Goal: Navigation & Orientation: Find specific page/section

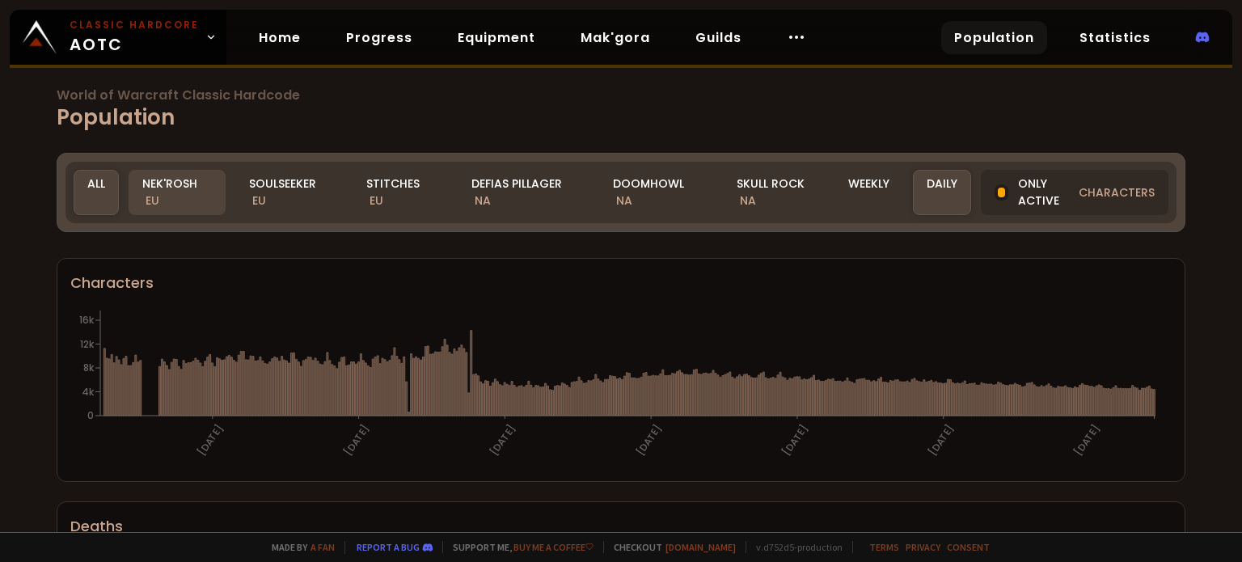
click at [205, 196] on div "Nek'Rosh EU" at bounding box center [177, 192] width 97 height 45
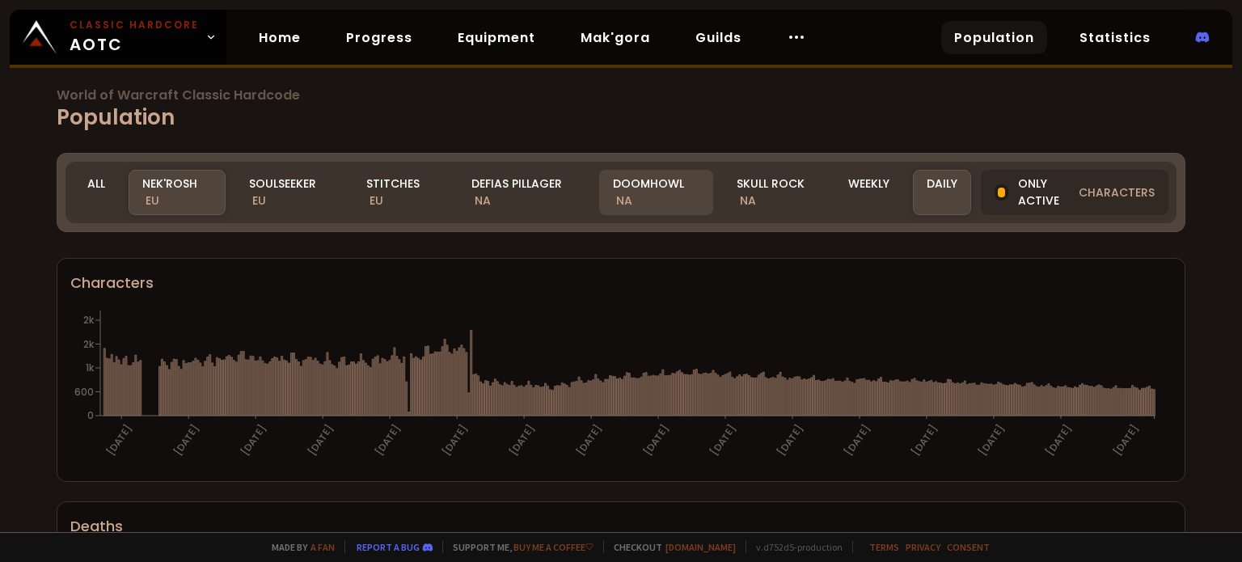
click at [647, 185] on div "Doomhowl NA" at bounding box center [656, 192] width 114 height 45
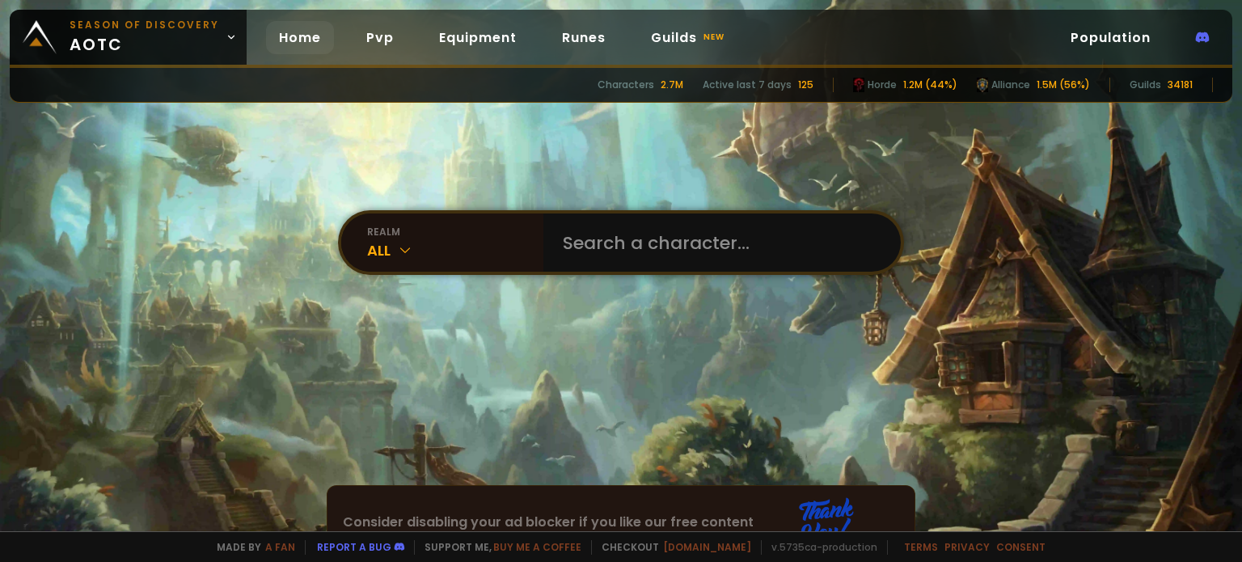
click at [1070, 20] on div "Season of Discovery aotc Home Pvp Equipment Runes Guilds new Population" at bounding box center [621, 39] width 1222 height 58
click at [1071, 28] on link "Population" at bounding box center [1111, 37] width 106 height 33
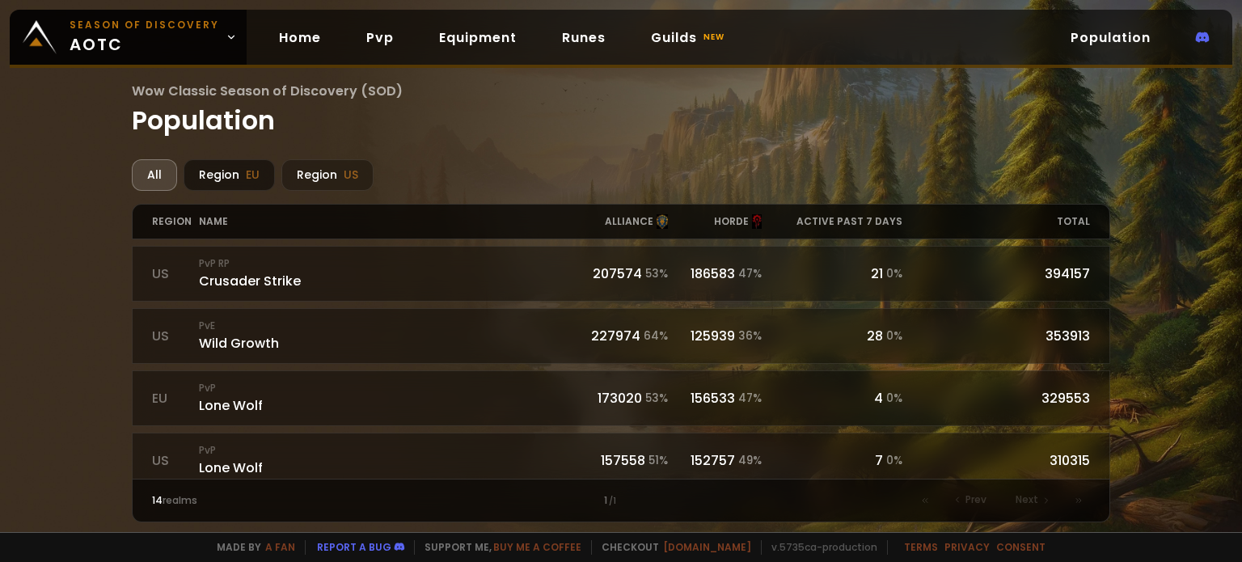
click at [207, 177] on div "Region EU" at bounding box center [229, 175] width 91 height 32
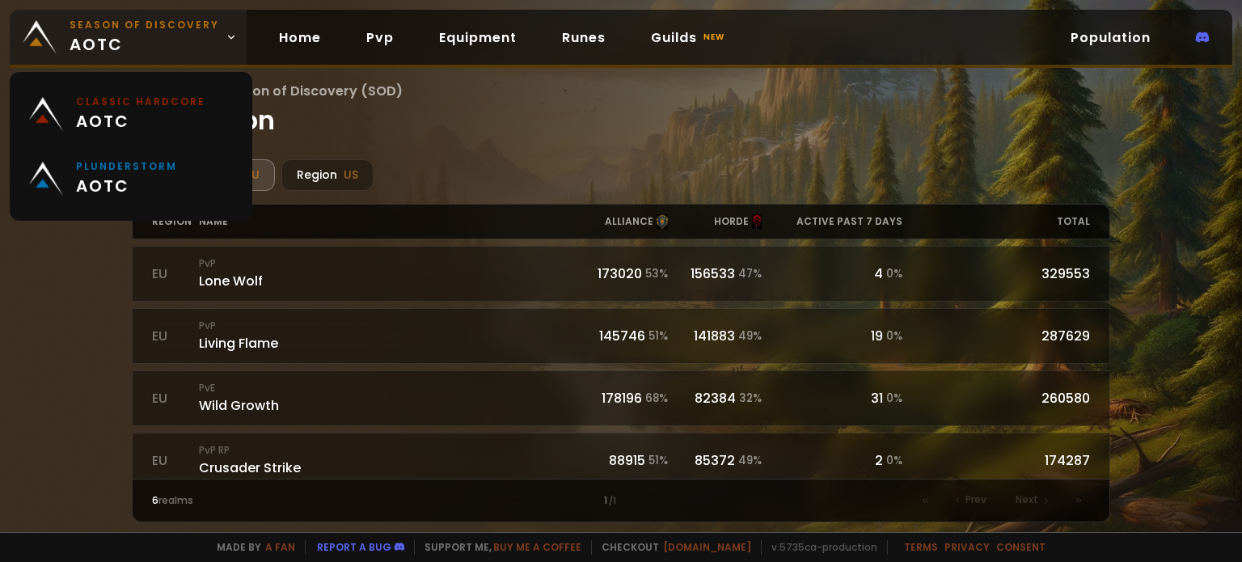
click at [188, 41] on span "Season of Discovery aotc" at bounding box center [145, 37] width 150 height 39
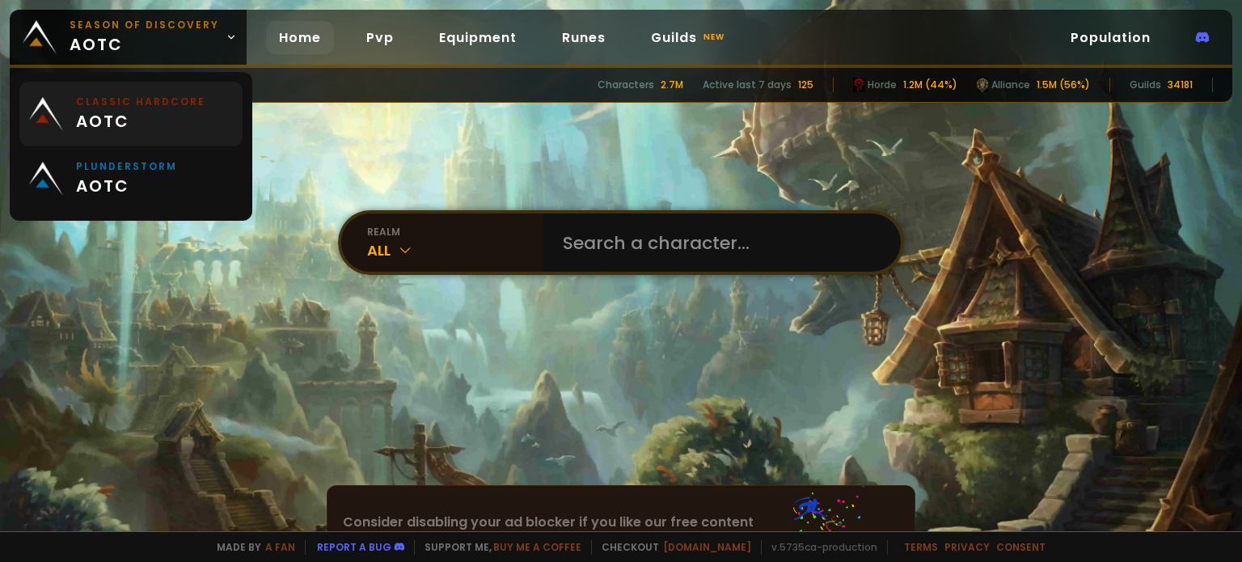
click at [169, 99] on small "Classic Hardcore" at bounding box center [140, 102] width 129 height 15
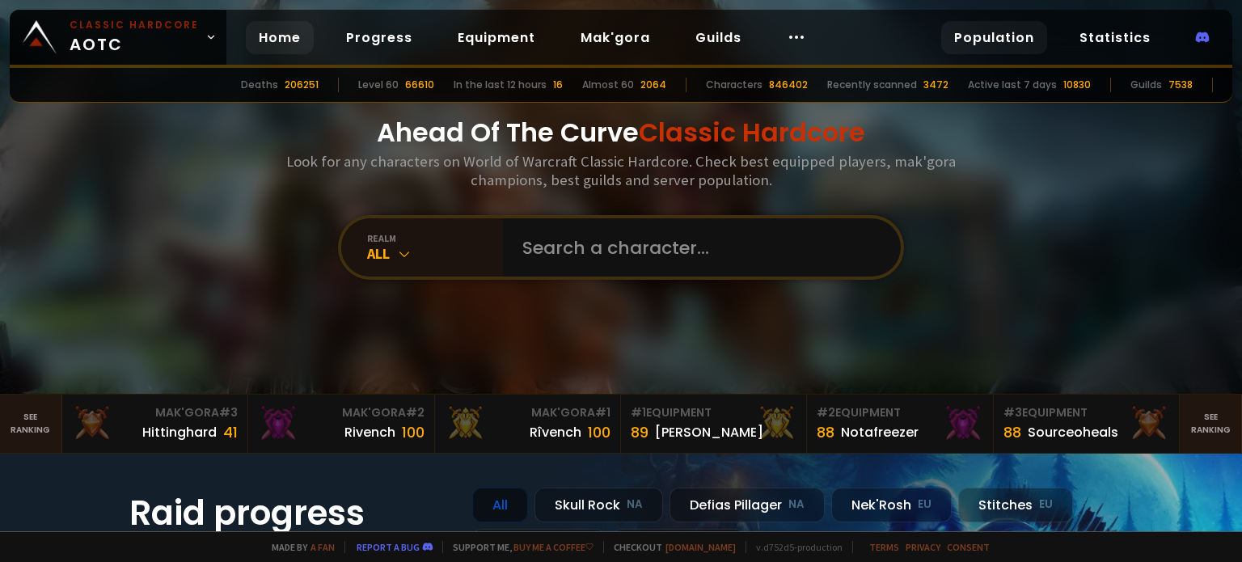
click at [1019, 41] on link "Population" at bounding box center [994, 37] width 106 height 33
